Goal: Information Seeking & Learning: Learn about a topic

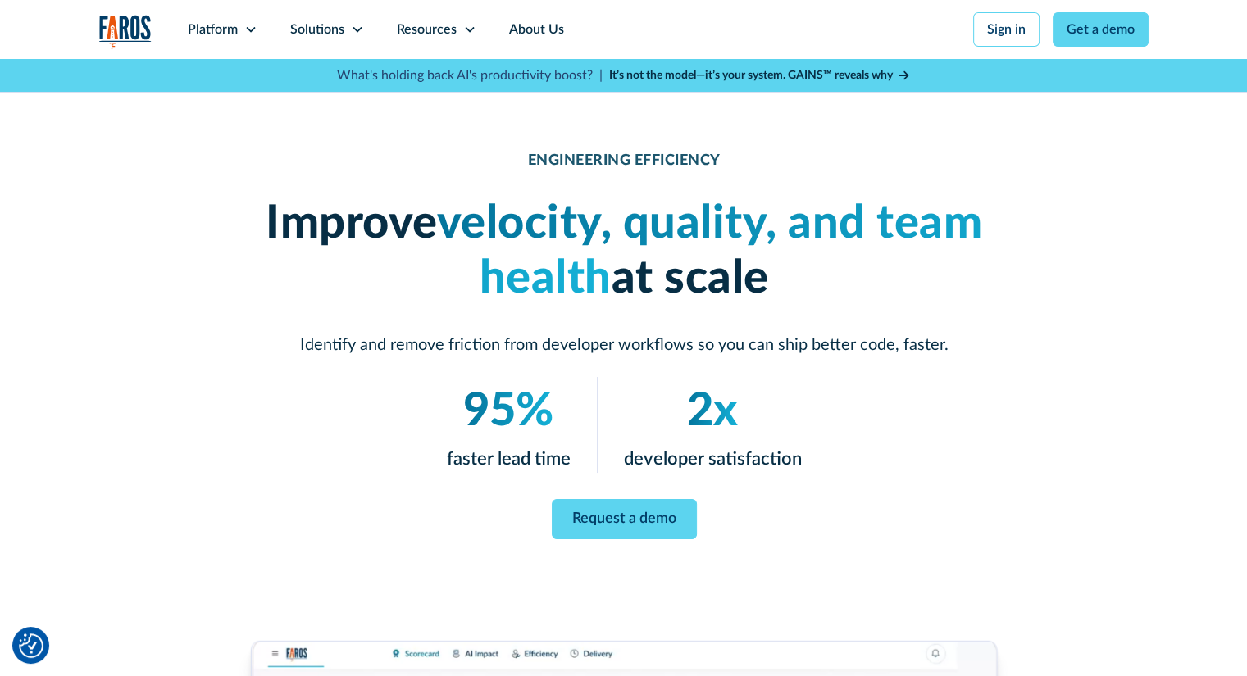
click at [651, 228] on em "velocity, quality, and team health" at bounding box center [709, 251] width 546 height 101
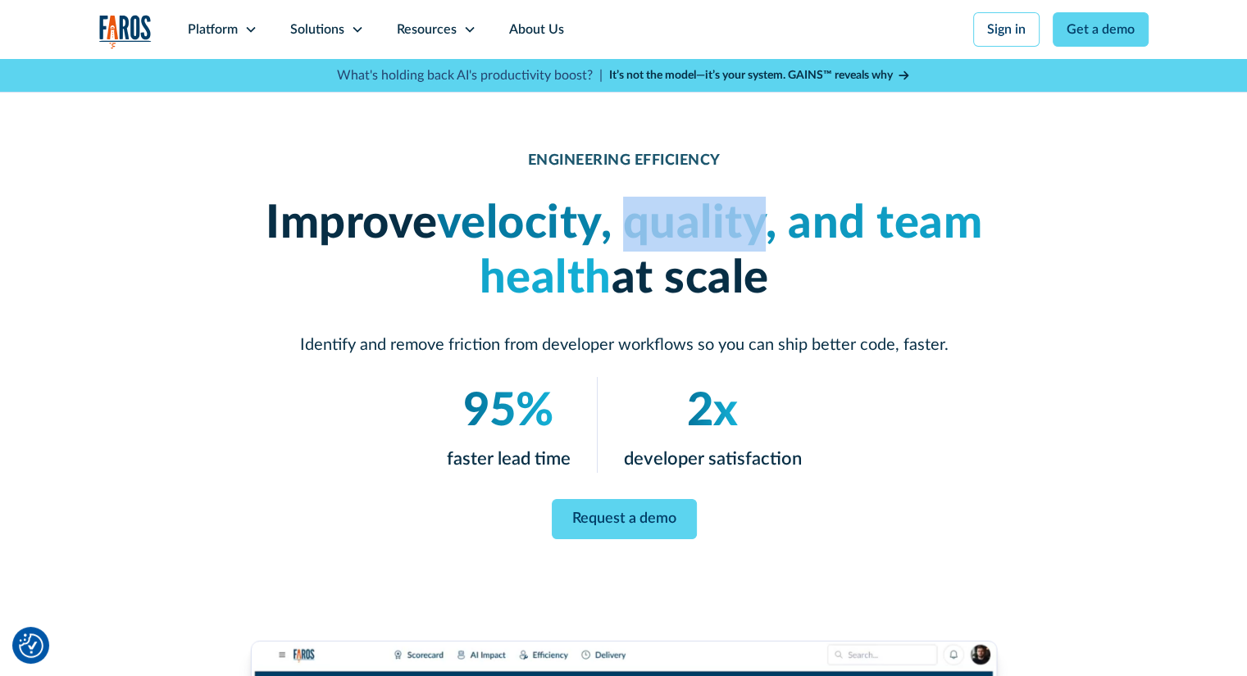
click at [651, 228] on em "velocity, quality, and team health" at bounding box center [709, 251] width 546 height 101
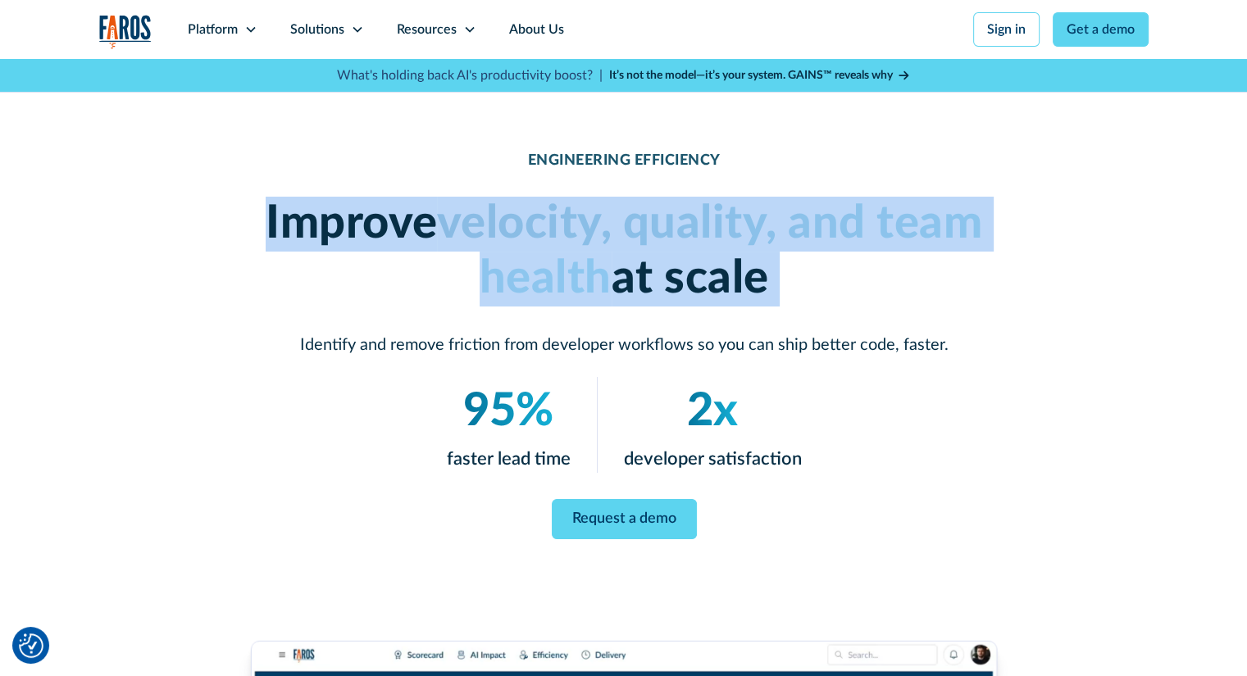
click at [651, 228] on em "velocity, quality, and team health" at bounding box center [709, 251] width 546 height 101
click at [549, 267] on em "velocity, quality, and team health" at bounding box center [709, 251] width 546 height 101
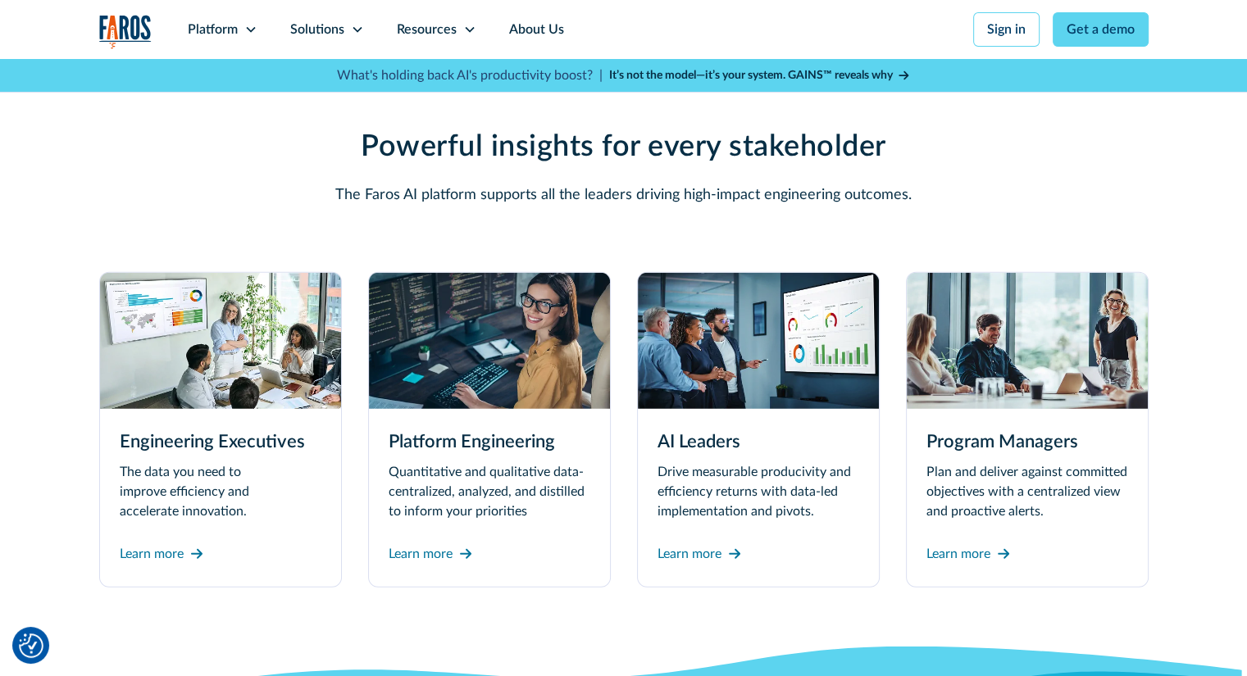
scroll to position [4345, 0]
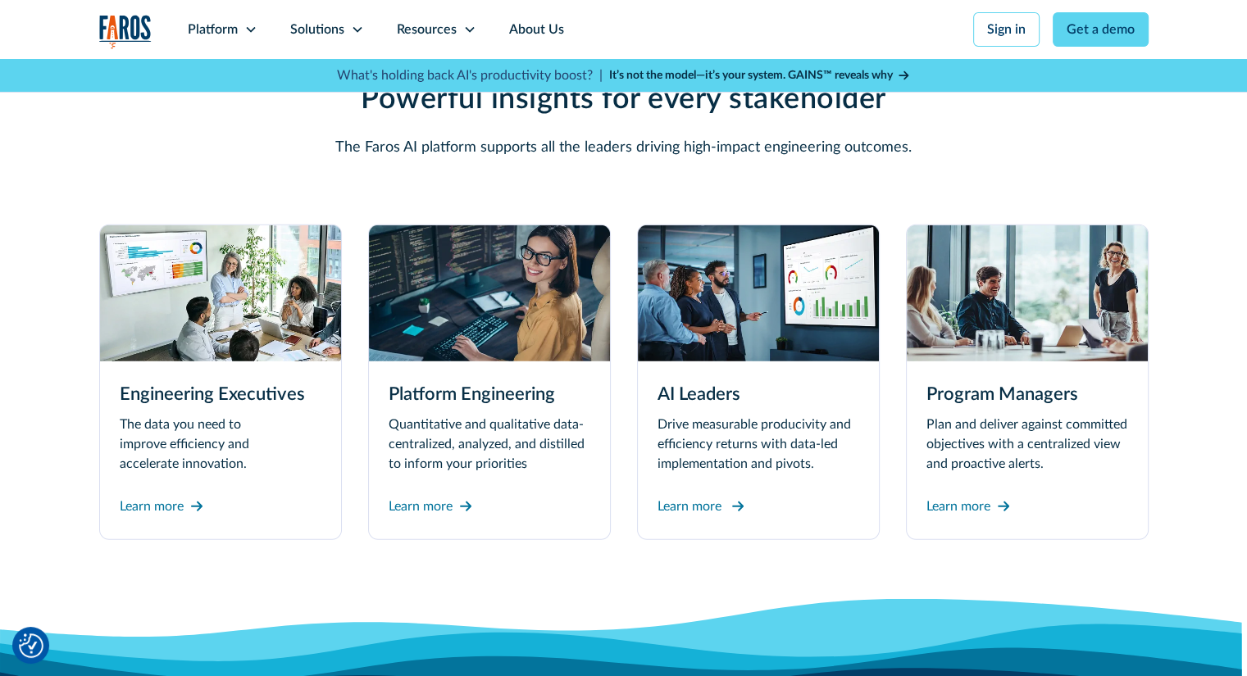
click at [711, 511] on div "Learn more" at bounding box center [689, 507] width 64 height 20
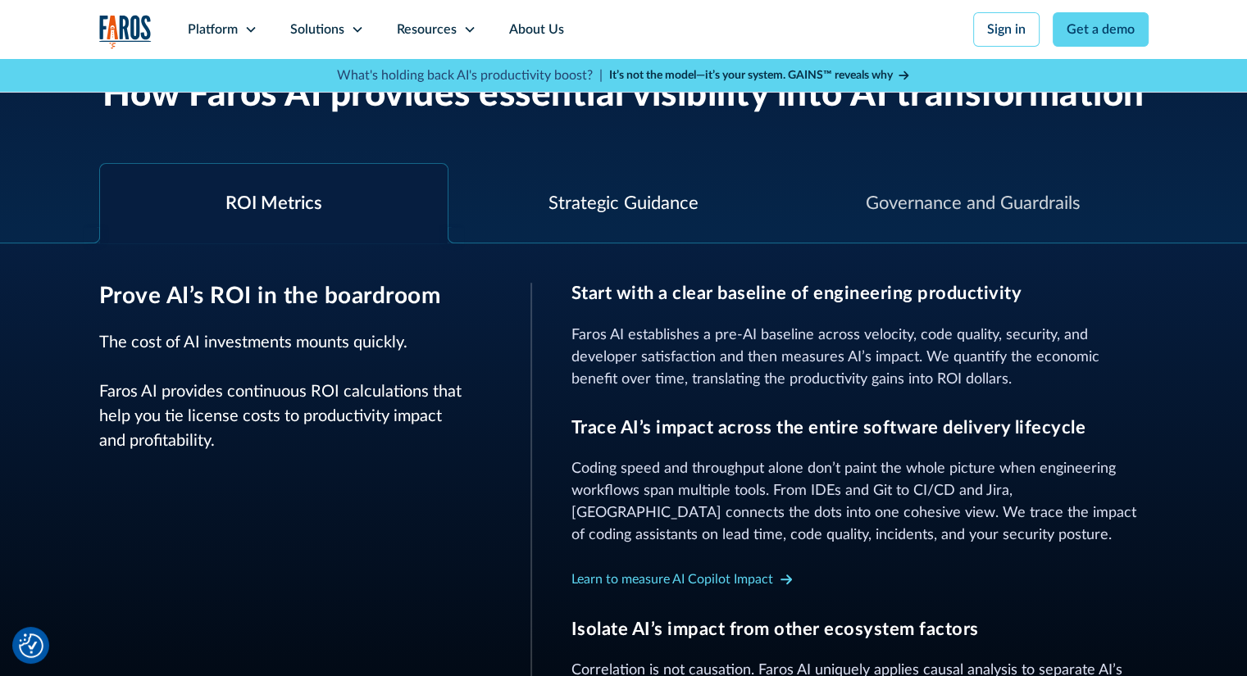
click at [631, 206] on div "Strategic Guidance" at bounding box center [623, 203] width 150 height 27
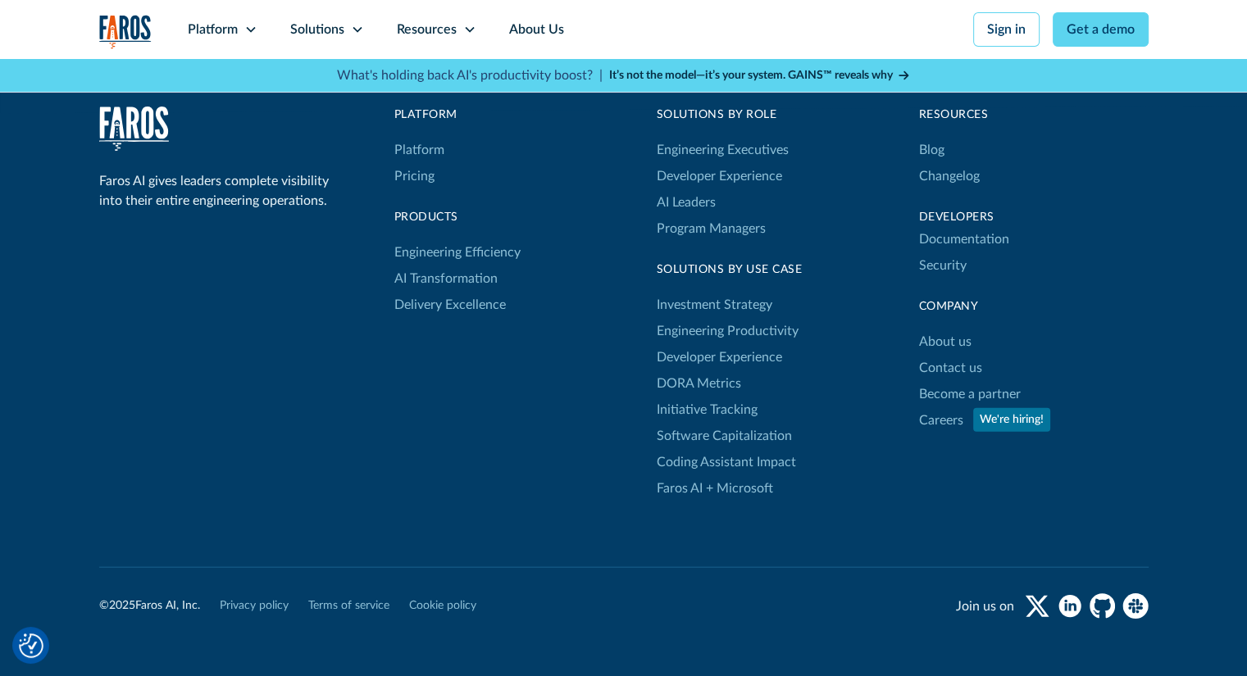
scroll to position [3611, 0]
